Goal: Answer question/provide support

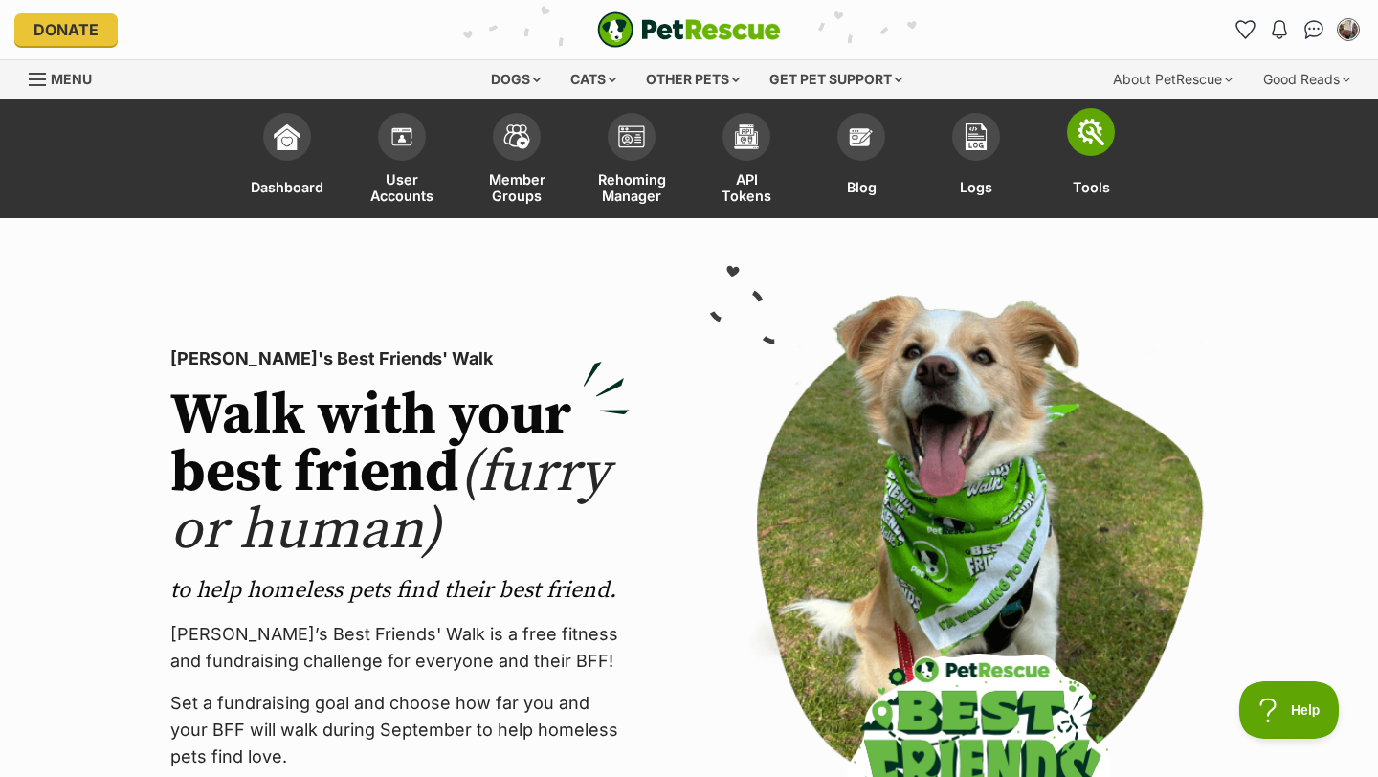
click at [1101, 141] on img at bounding box center [1091, 132] width 27 height 27
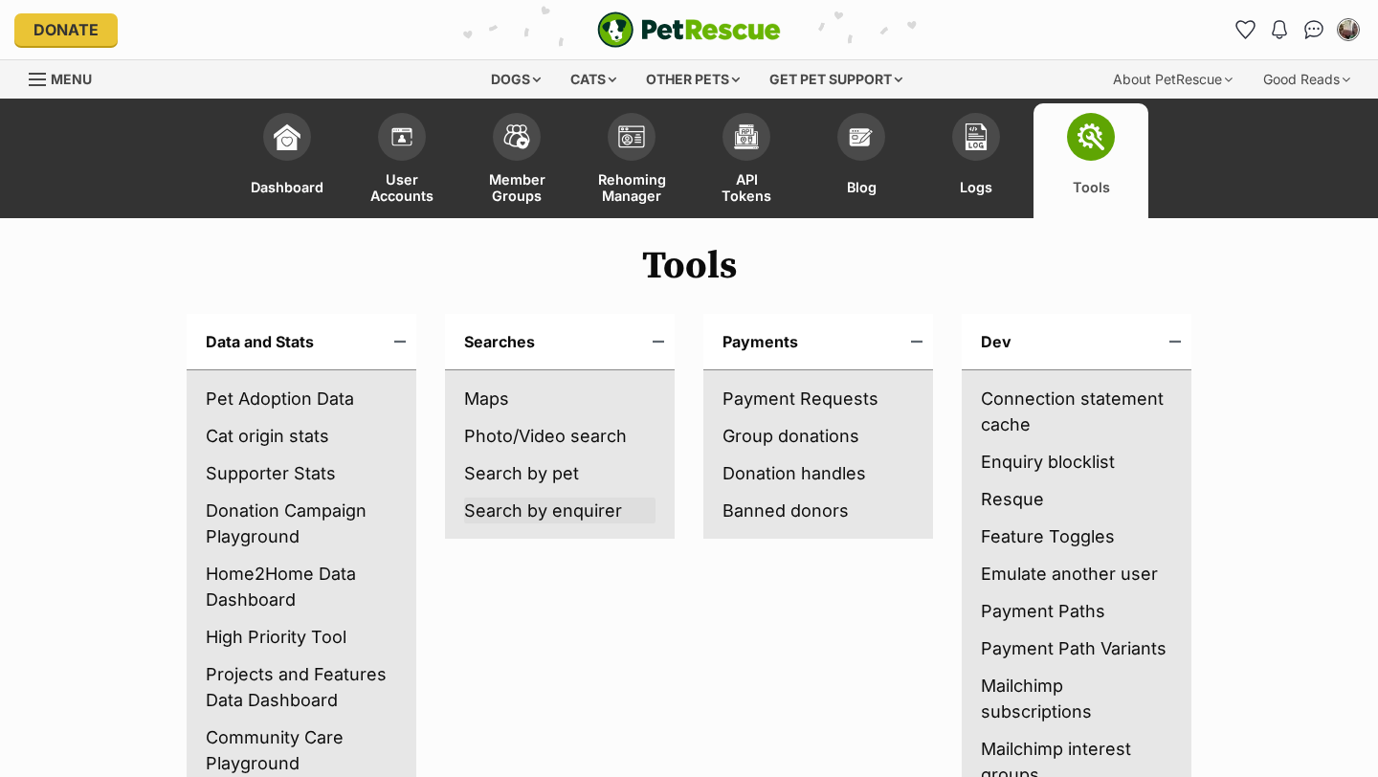
click at [503, 502] on link "Search by enquirer" at bounding box center [559, 511] width 191 height 26
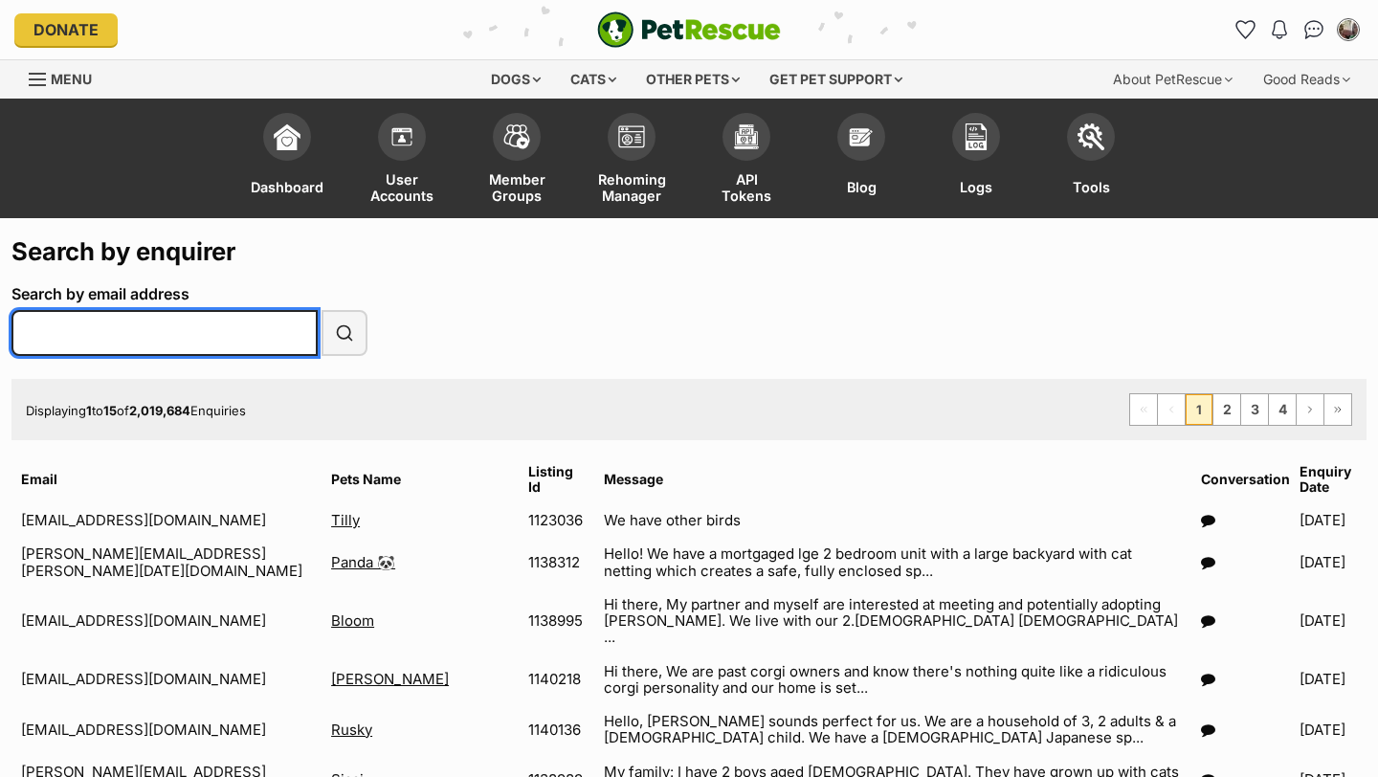
click at [103, 340] on input "Search by email address" at bounding box center [164, 333] width 306 height 46
paste input "melanieroberts232@gmail.com"
type input "melanieroberts232@gmail.com"
click at [322, 310] on button "Search" at bounding box center [345, 333] width 46 height 46
click at [90, 335] on input "Search by email address" at bounding box center [164, 333] width 306 height 46
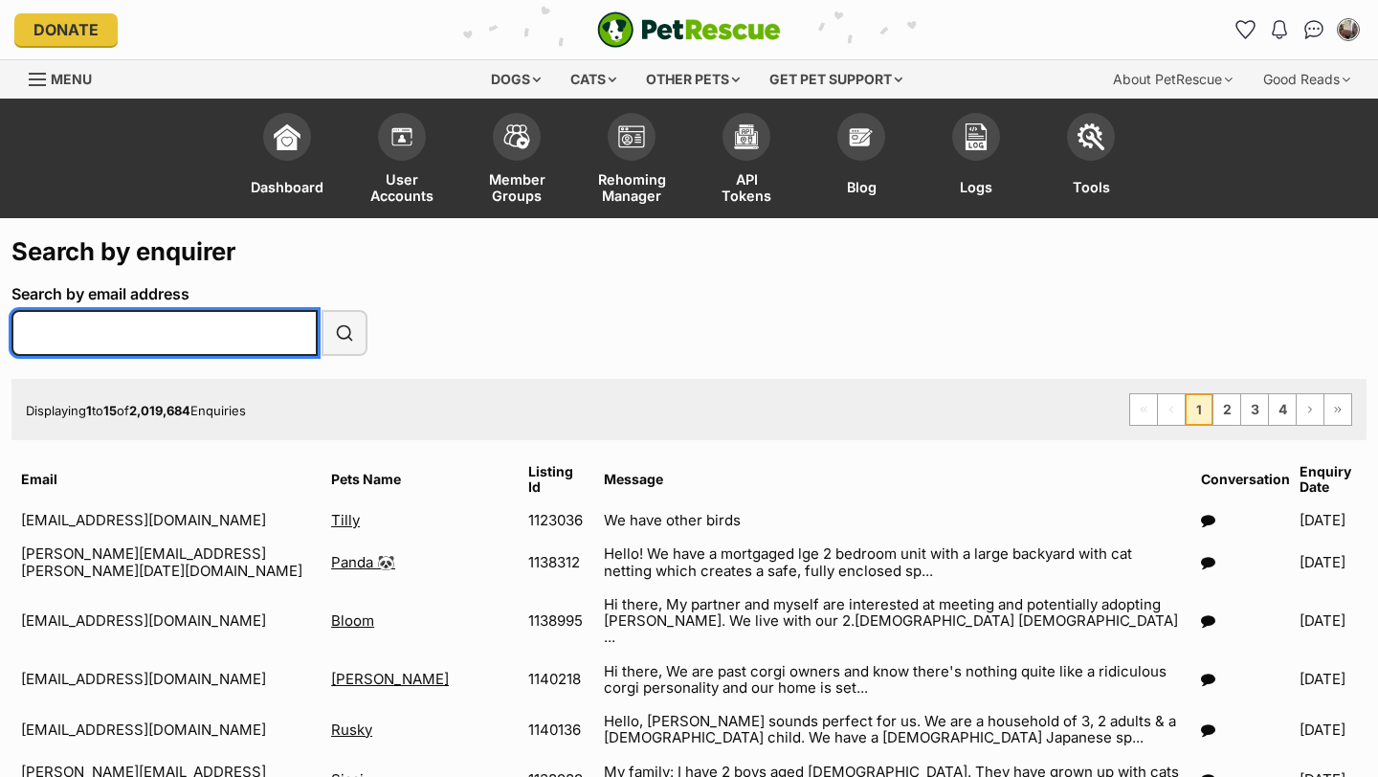
paste input "melanieroberts232@gmail.com"
type input "melanieroberts232@gmail.com"
click at [322, 310] on button "Search" at bounding box center [345, 333] width 46 height 46
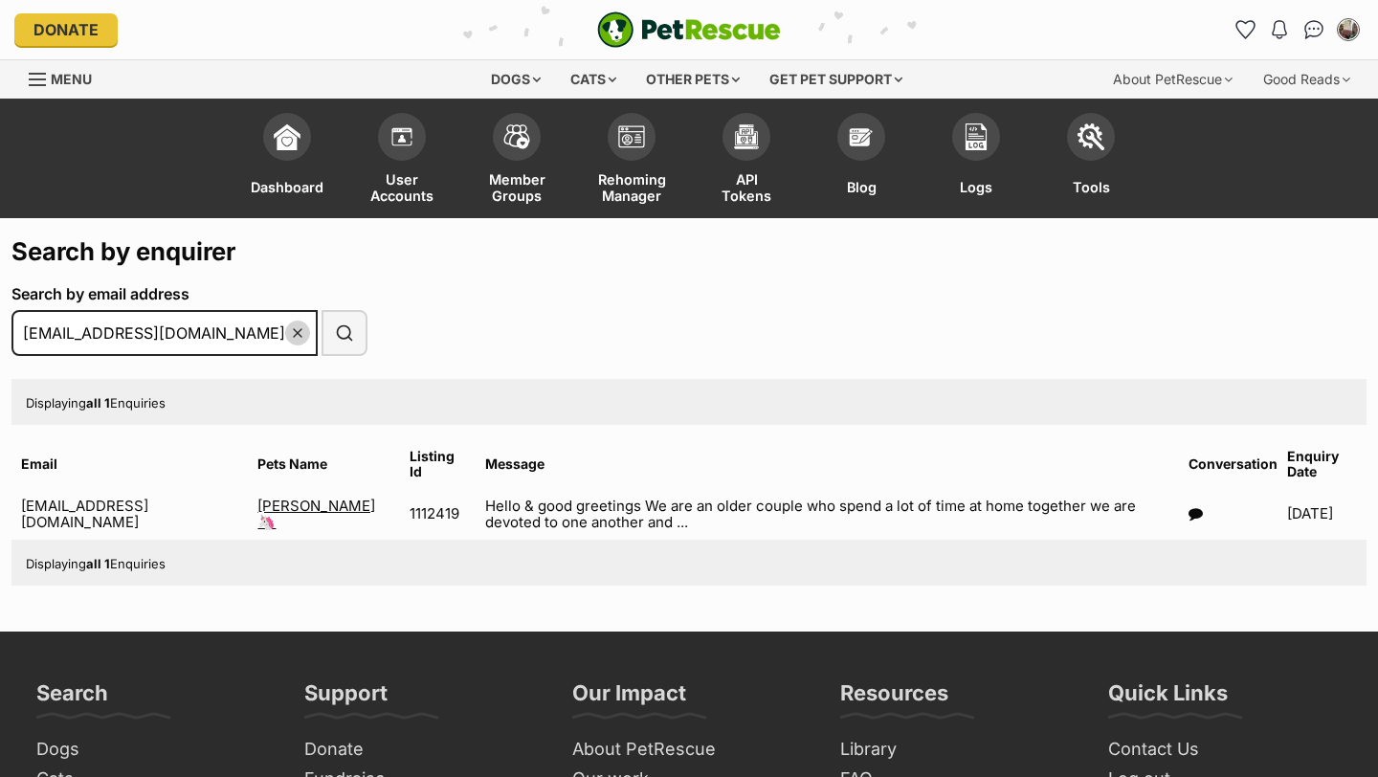
click at [1189, 508] on icon at bounding box center [1196, 513] width 14 height 14
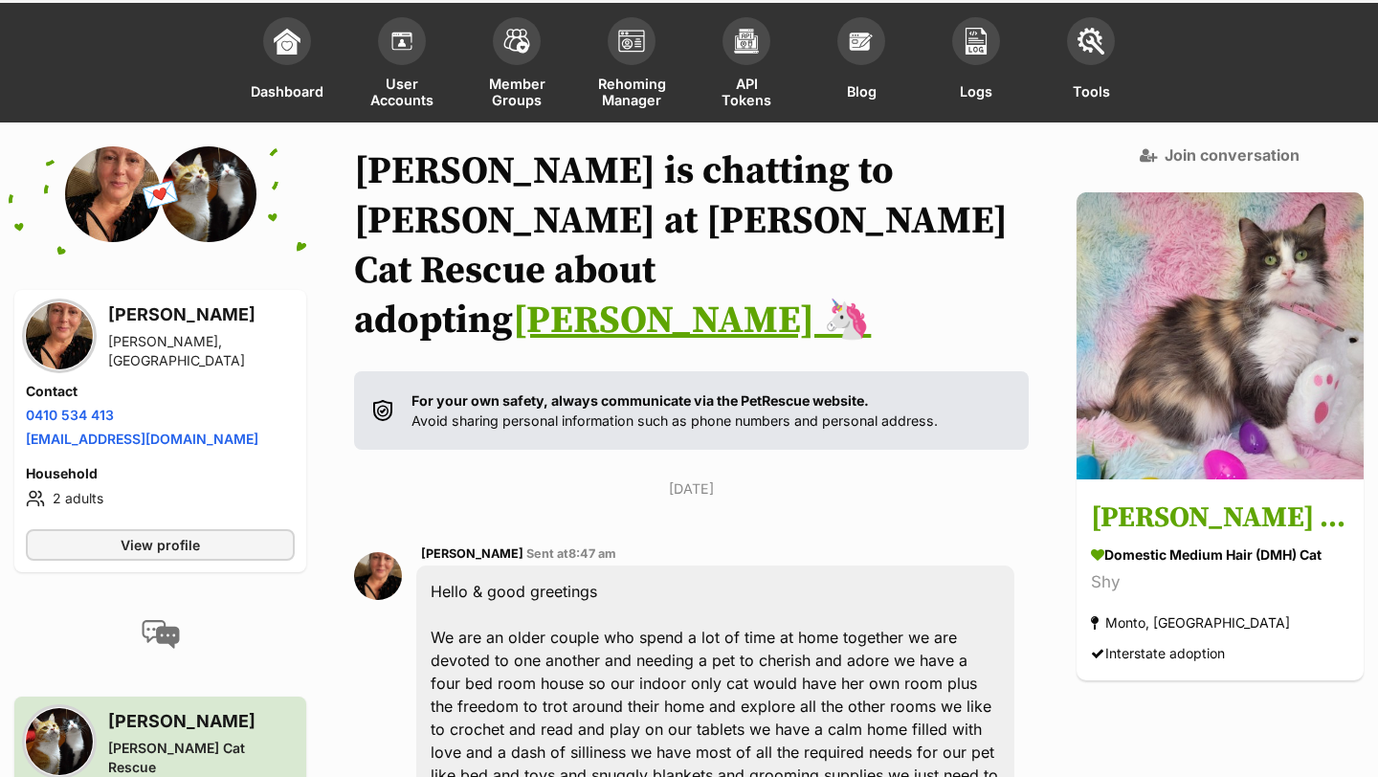
scroll to position [314, 0]
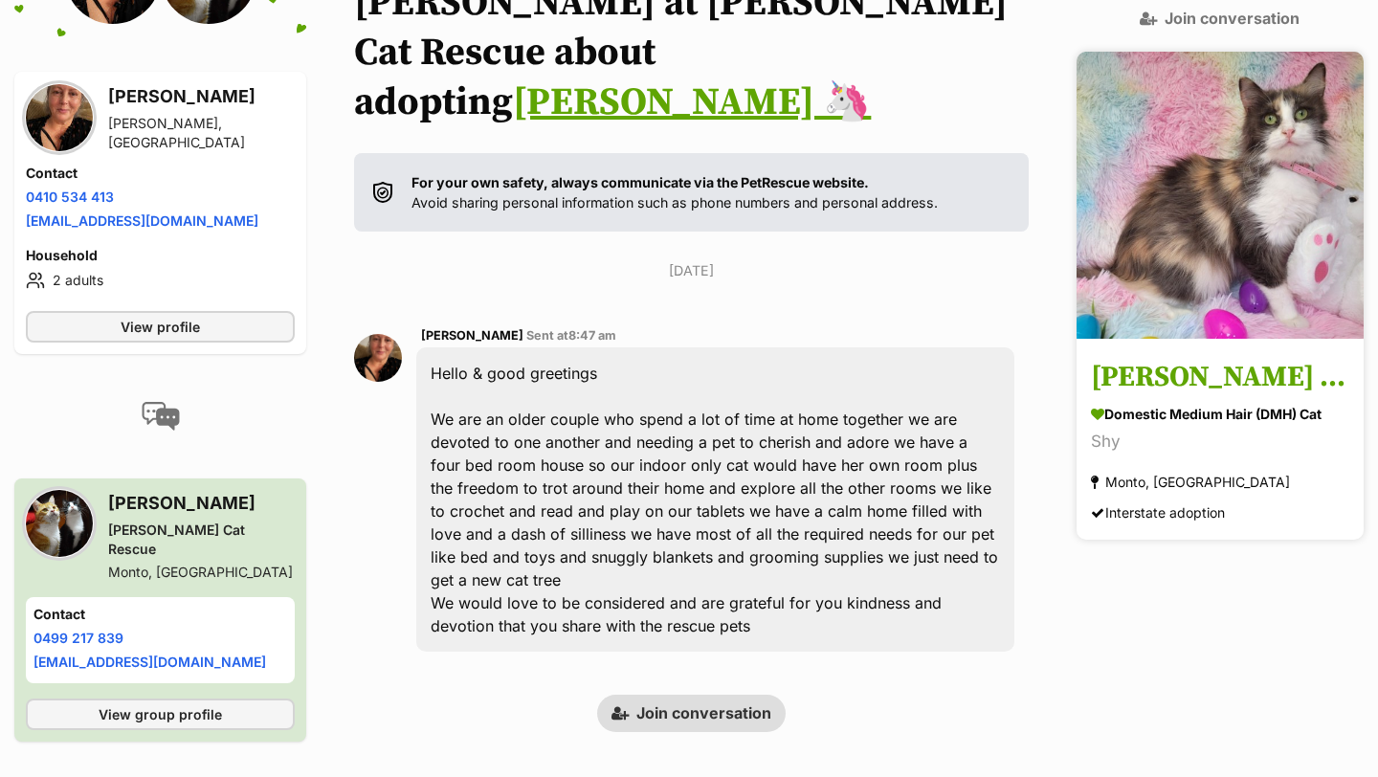
click at [1133, 357] on h3 "[PERSON_NAME] 🦄" at bounding box center [1220, 378] width 258 height 43
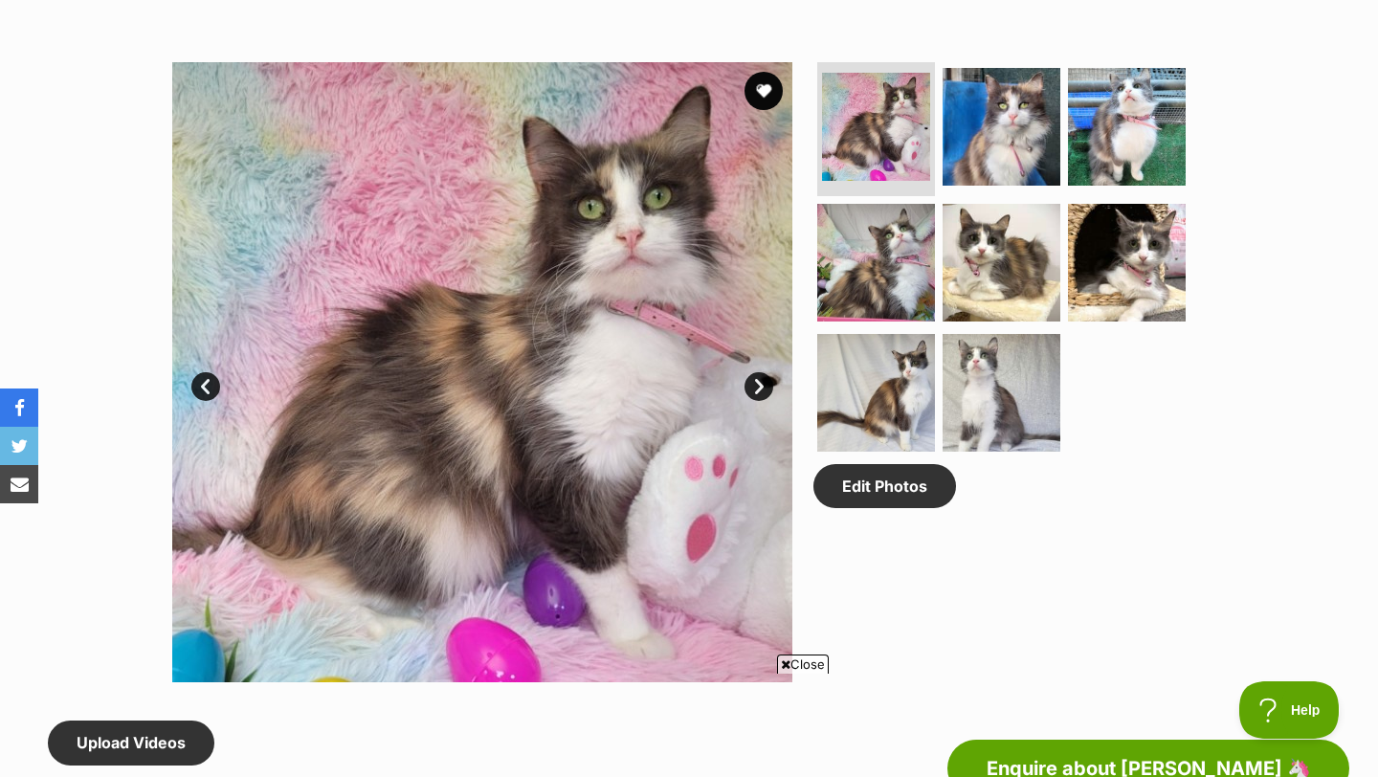
scroll to position [967, 0]
